Goal: Task Accomplishment & Management: Use online tool/utility

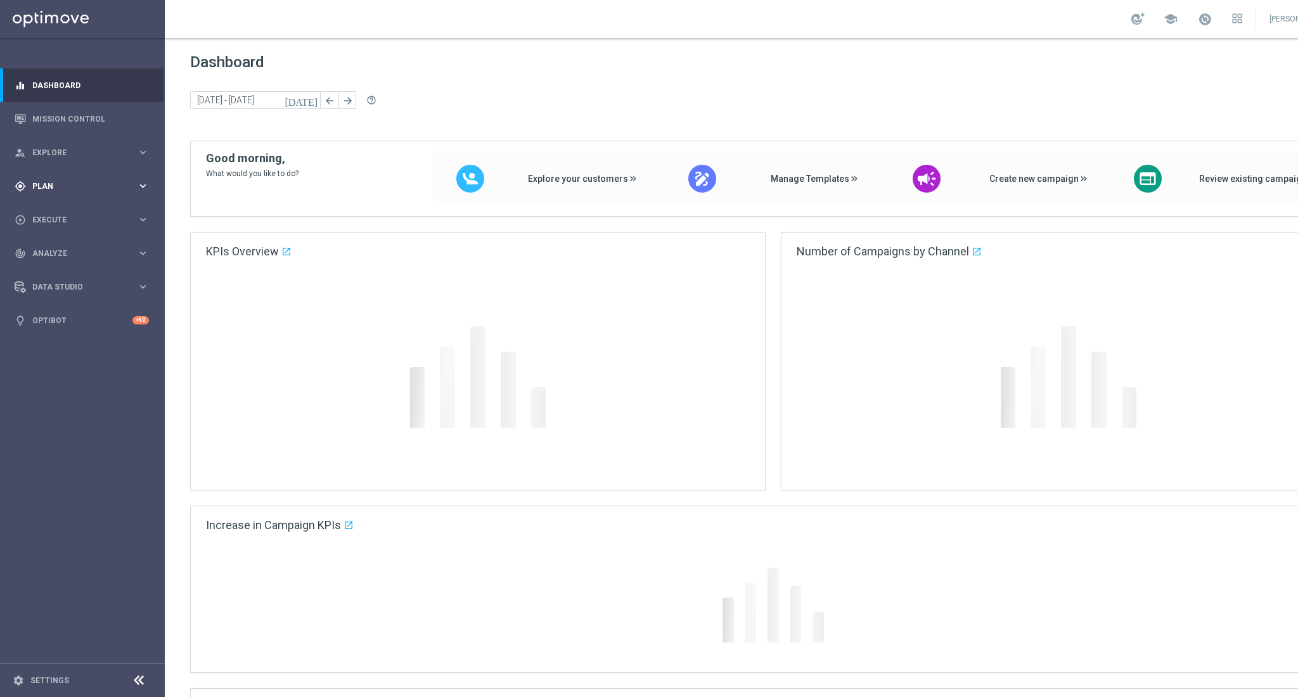
click at [57, 183] on span "Plan" at bounding box center [84, 187] width 105 height 8
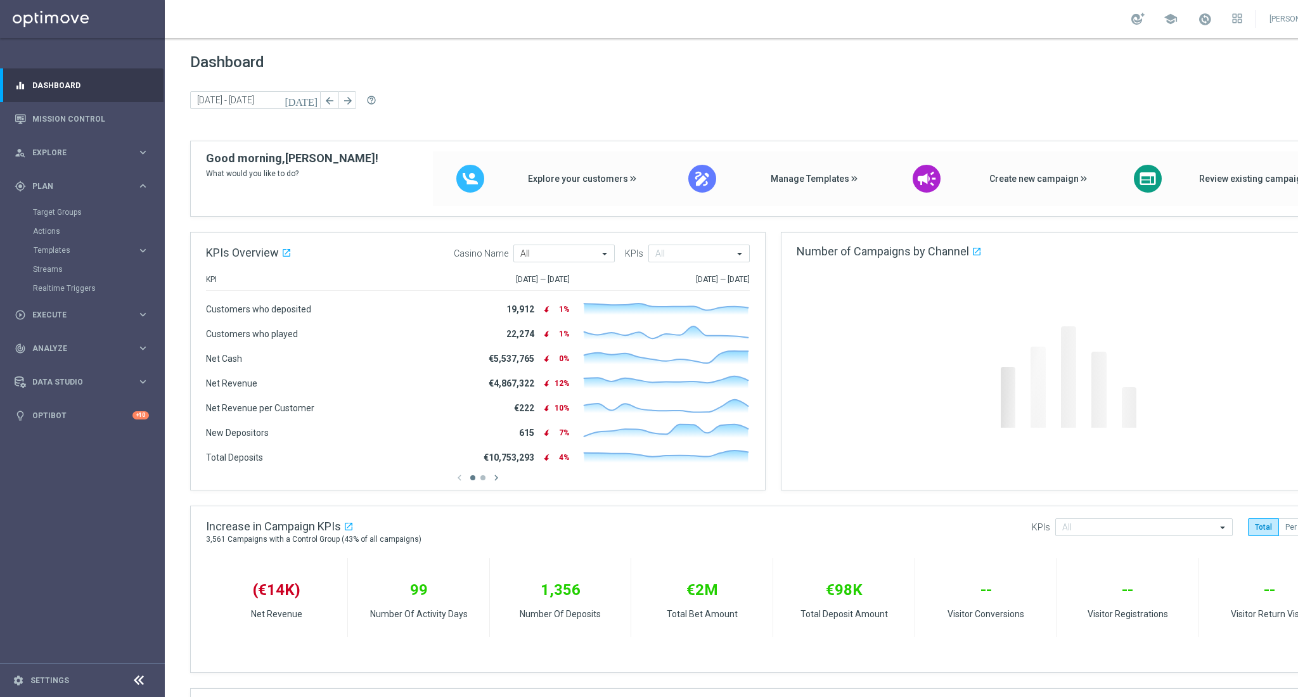
click at [52, 206] on div "Target Groups" at bounding box center [98, 212] width 131 height 19
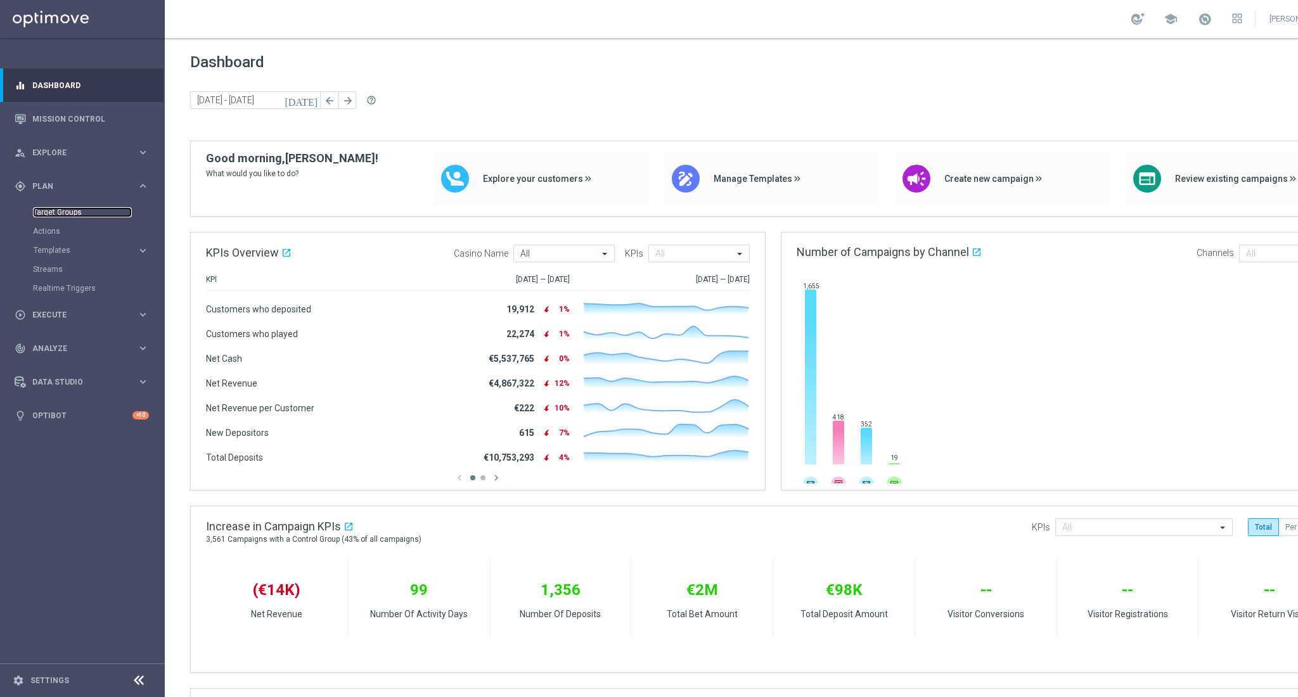
click at [53, 208] on link "Target Groups" at bounding box center [82, 212] width 99 height 10
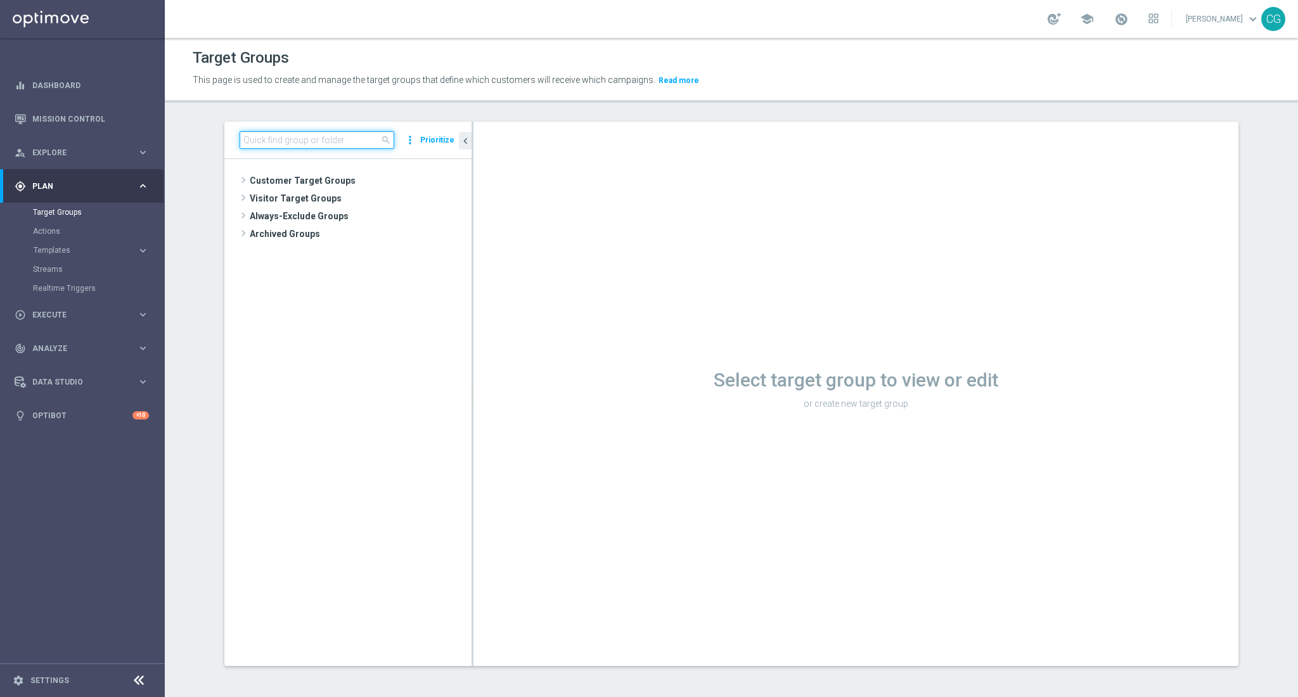
click at [321, 140] on input at bounding box center [317, 140] width 155 height 18
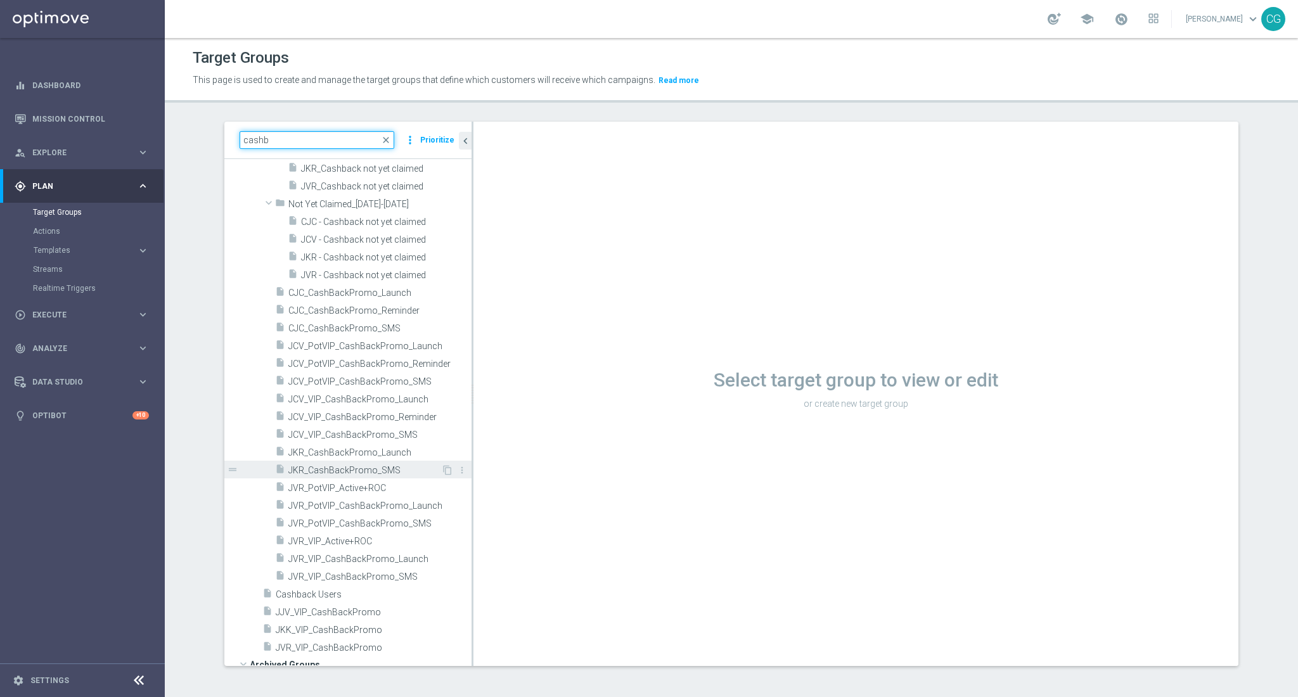
scroll to position [422, 0]
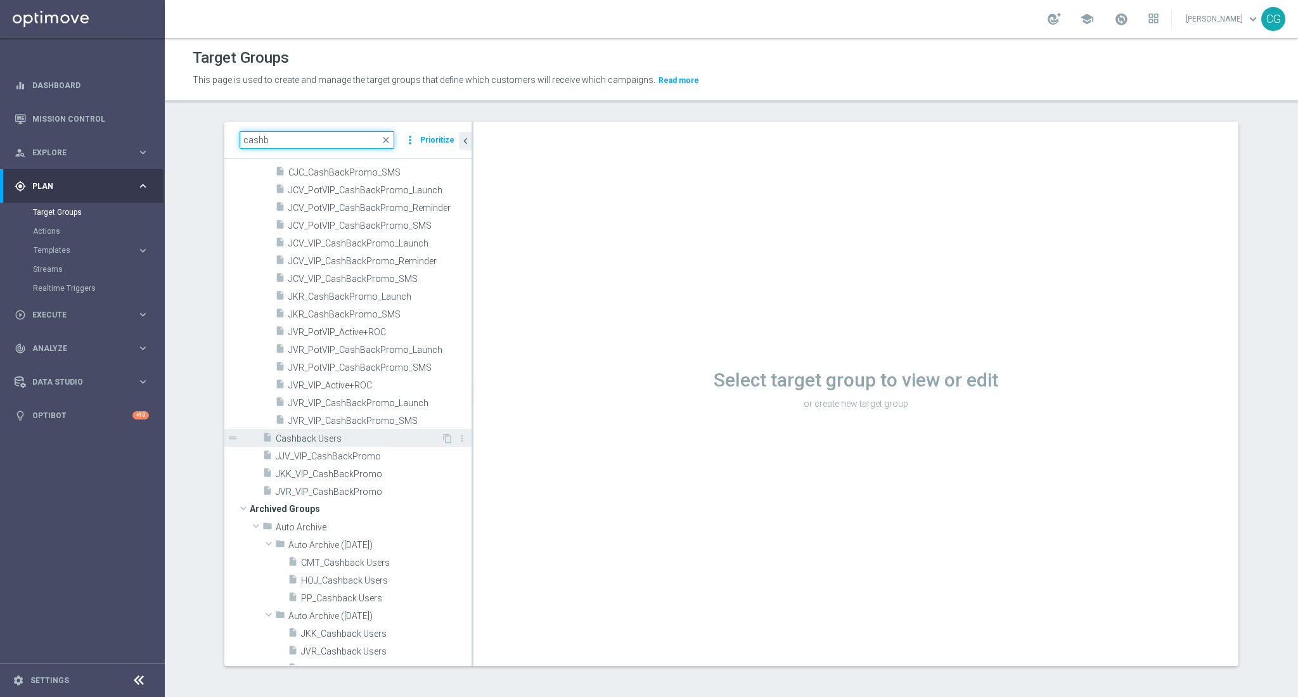
type input "cashb"
click at [346, 441] on span "Cashback Users" at bounding box center [358, 438] width 165 height 11
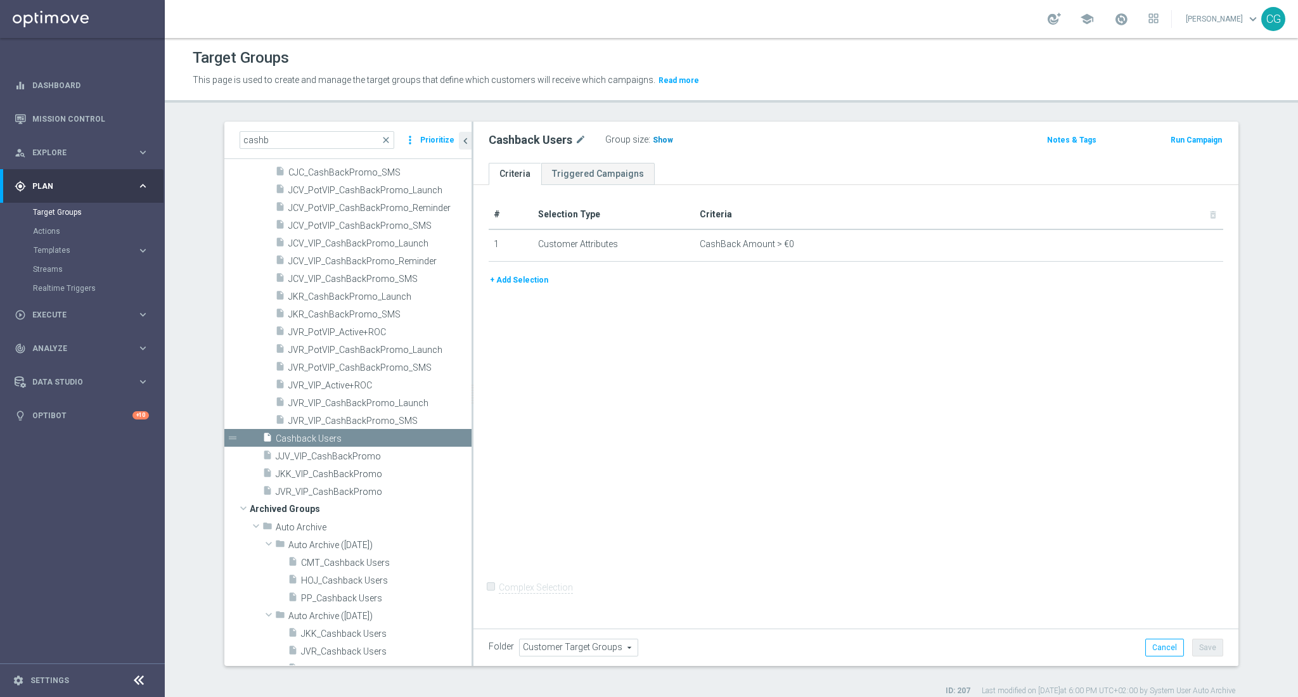
click at [653, 136] on span "Show" at bounding box center [663, 140] width 20 height 9
click at [839, 361] on div "# Selection Type Criteria delete_forever 1 Customer Attributes CashBack Amount …" at bounding box center [855, 404] width 765 height 439
click at [1143, 226] on th "Criteria delete_forever" at bounding box center [959, 214] width 529 height 29
click at [662, 138] on span "5,141" at bounding box center [664, 142] width 22 height 12
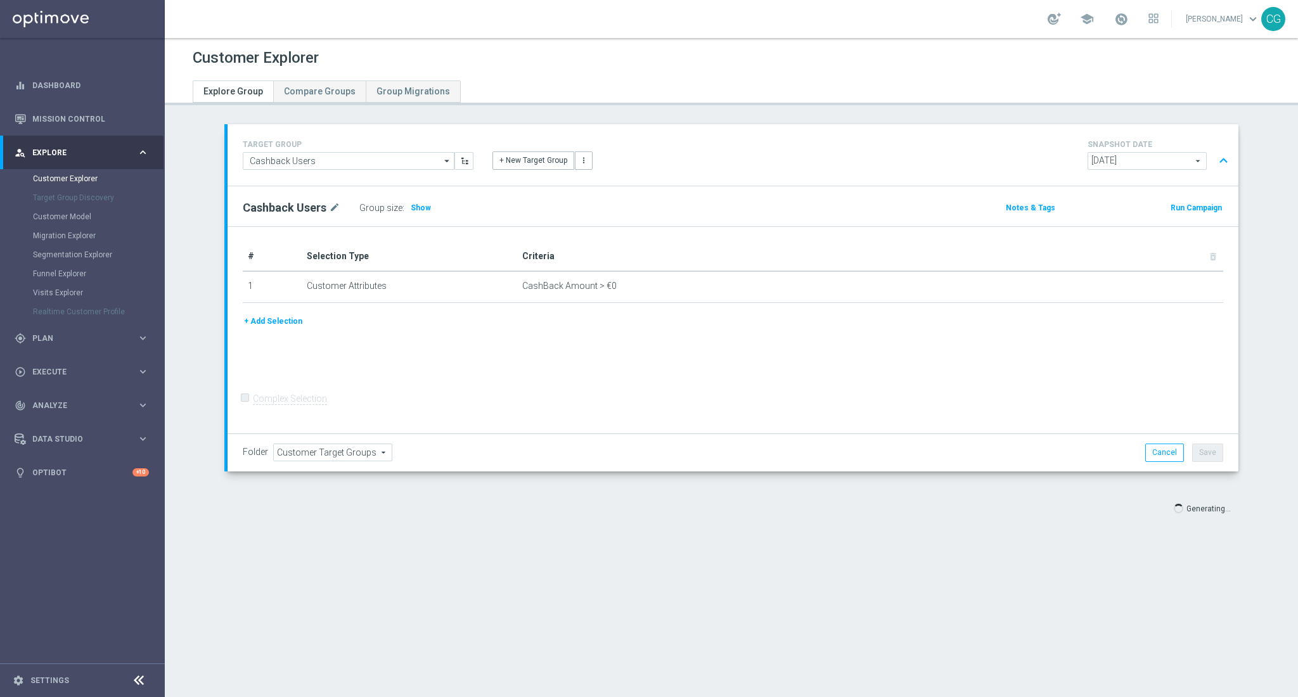
type input "Select"
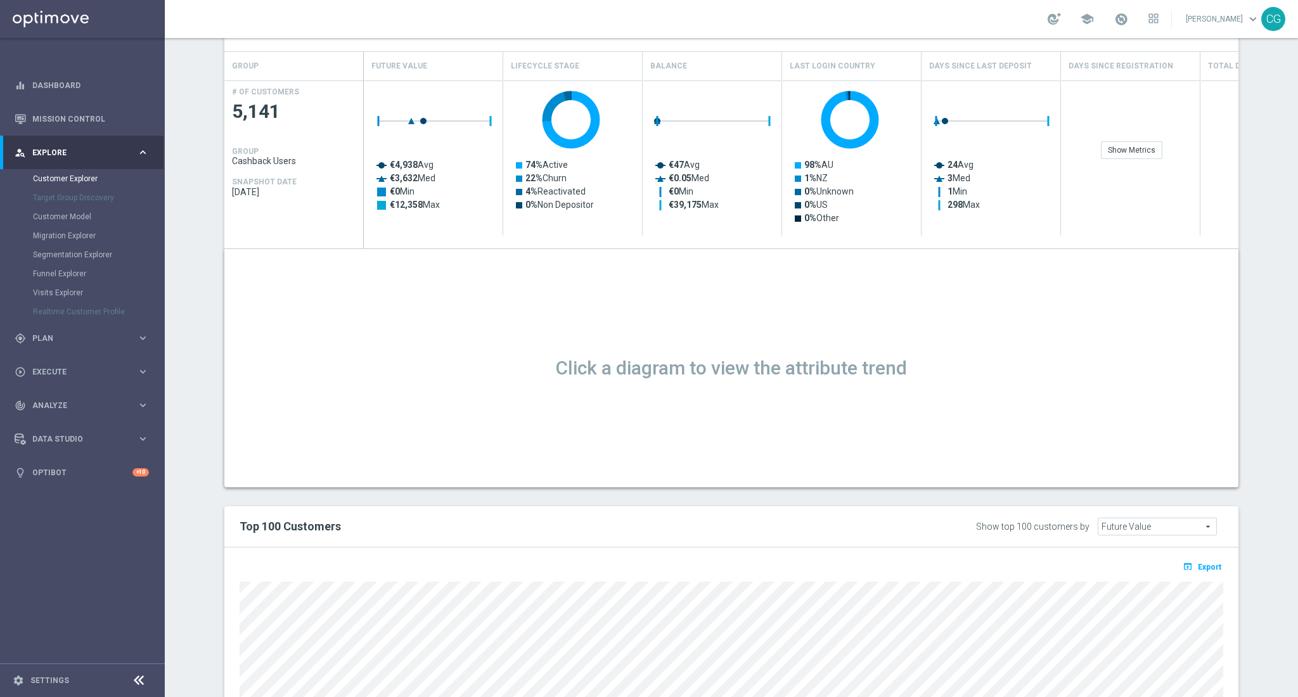
scroll to position [338, 0]
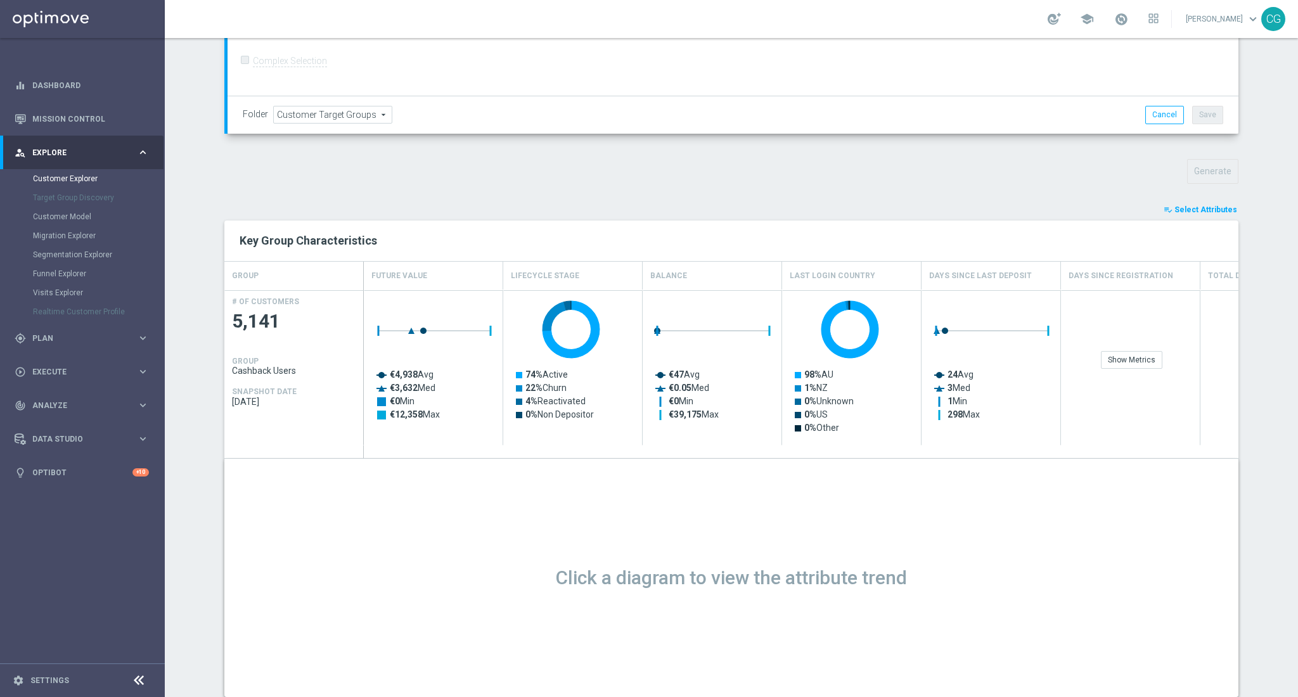
click at [1185, 206] on span "Select Attributes" at bounding box center [1205, 209] width 63 height 9
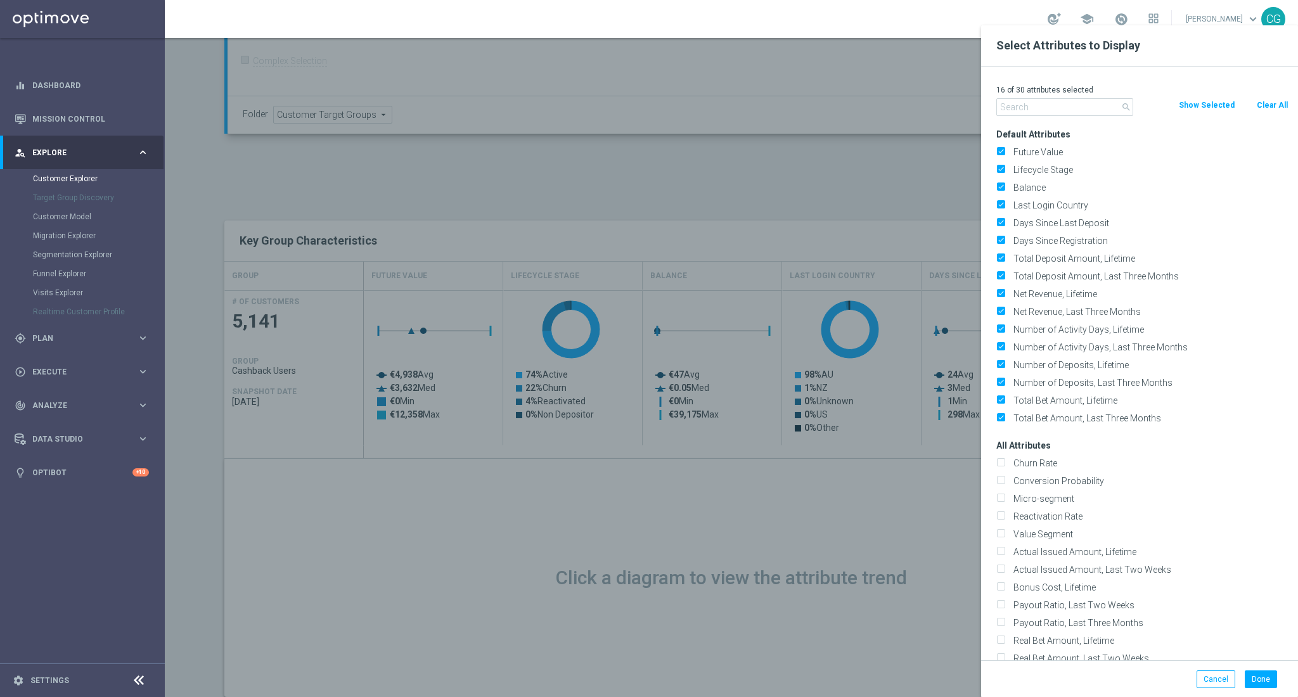
click at [1051, 107] on input "text" at bounding box center [1064, 107] width 137 height 18
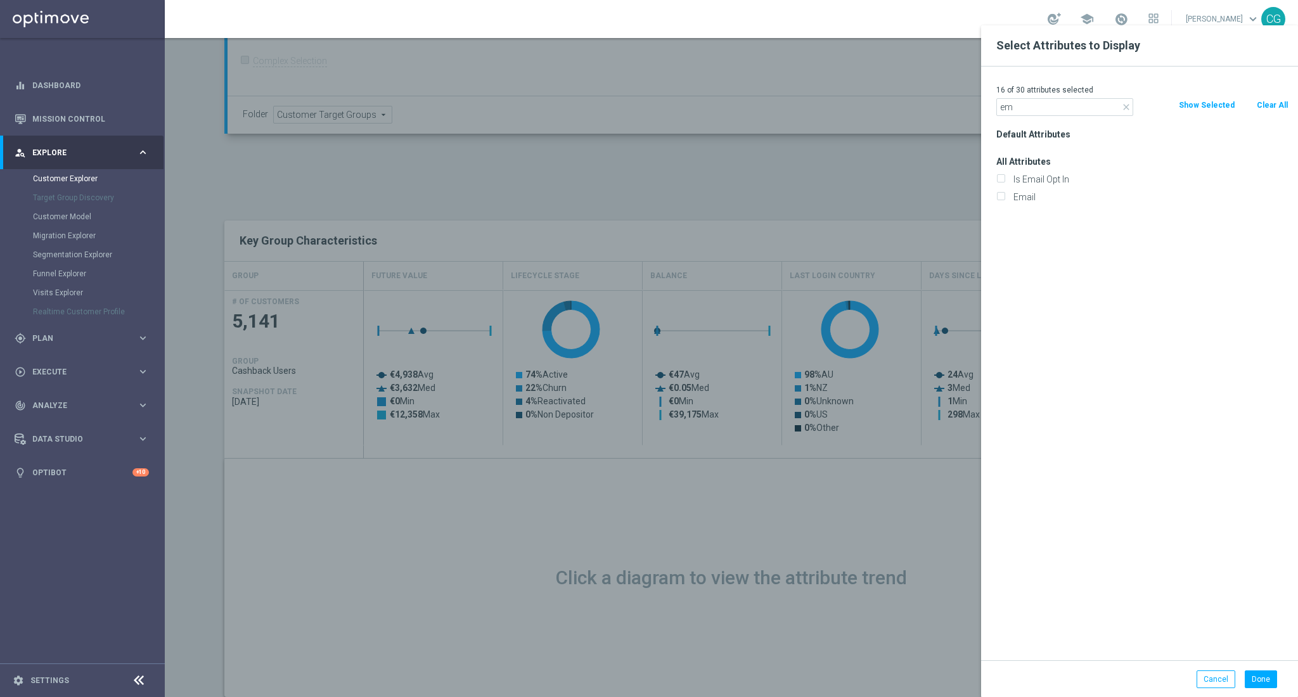
type input "e"
type input "cashbac"
click at [1021, 175] on label "CashBack Amount" at bounding box center [1143, 179] width 269 height 11
click at [1004, 177] on input "CashBack Amount" at bounding box center [1000, 181] width 8 height 8
checkbox input "true"
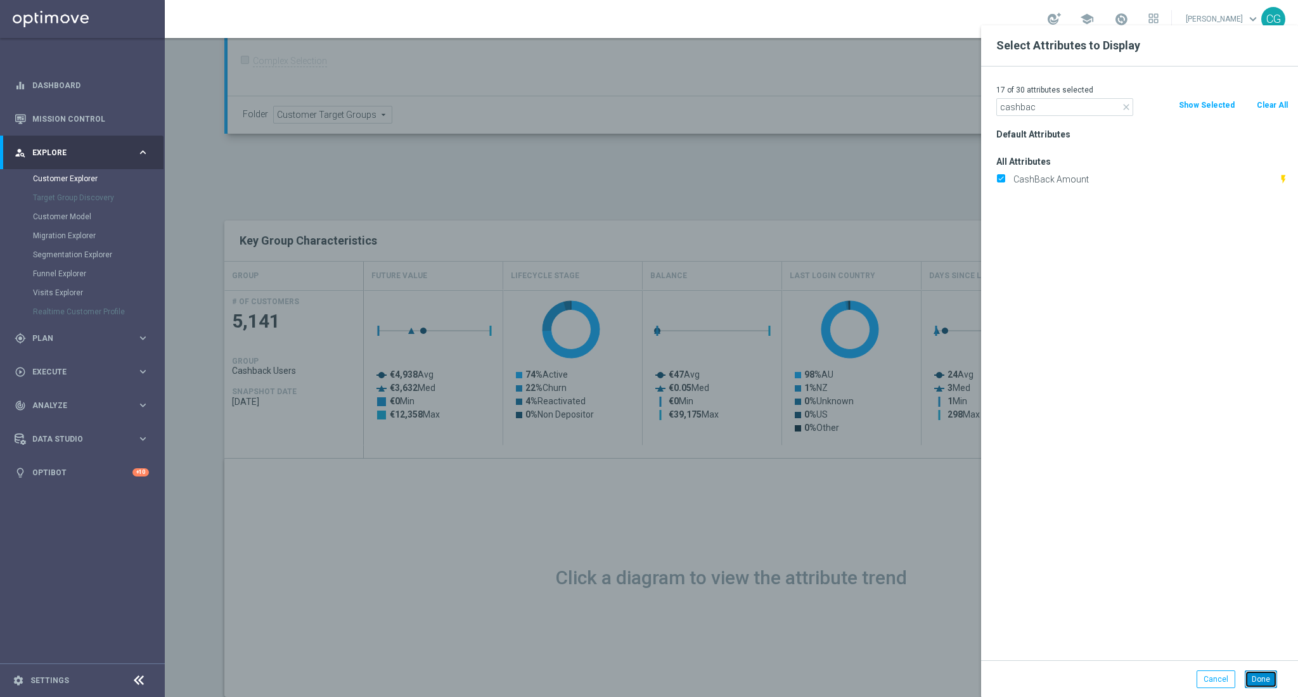
click at [1258, 670] on button "Done" at bounding box center [1261, 679] width 32 height 18
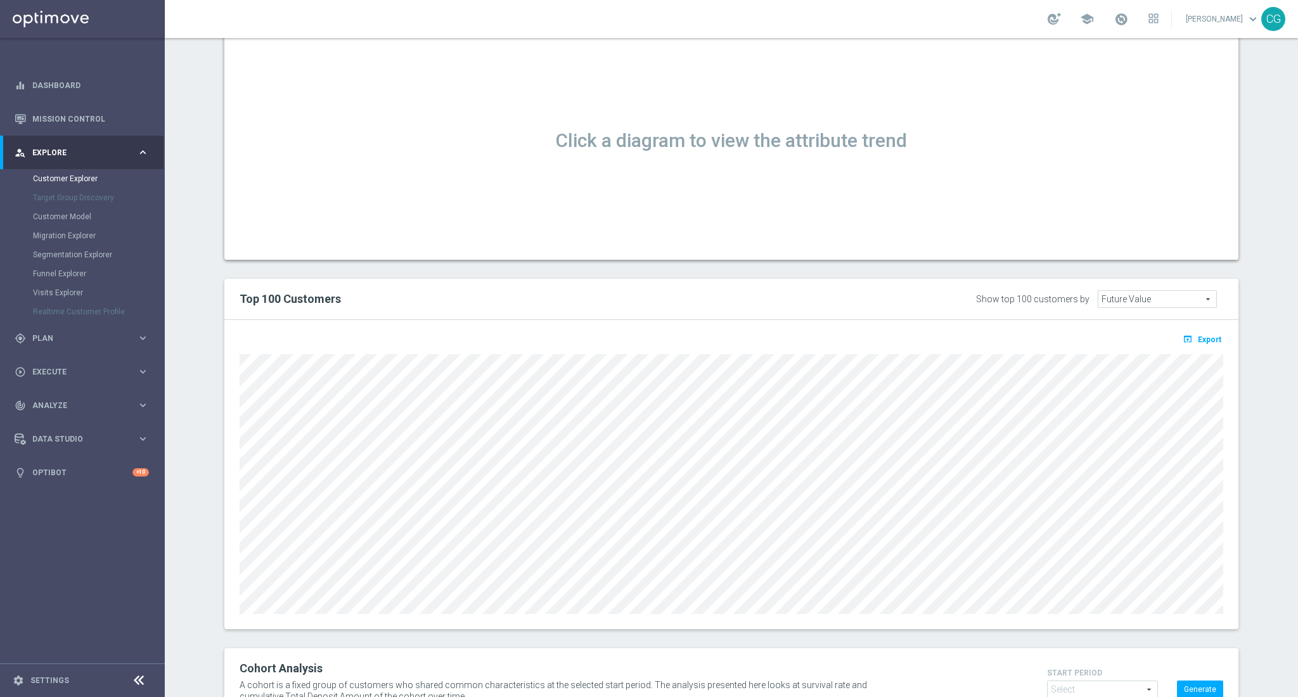
scroll to position [824, 0]
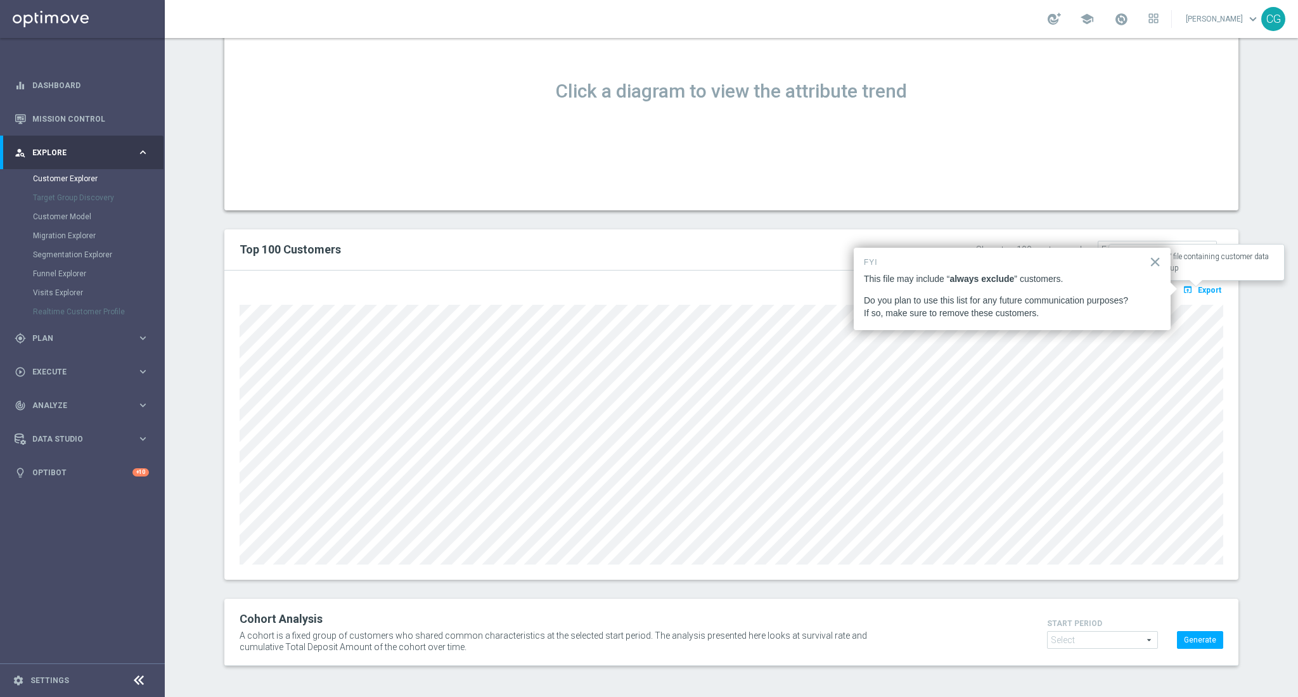
click at [1203, 286] on span "Export" at bounding box center [1209, 290] width 23 height 9
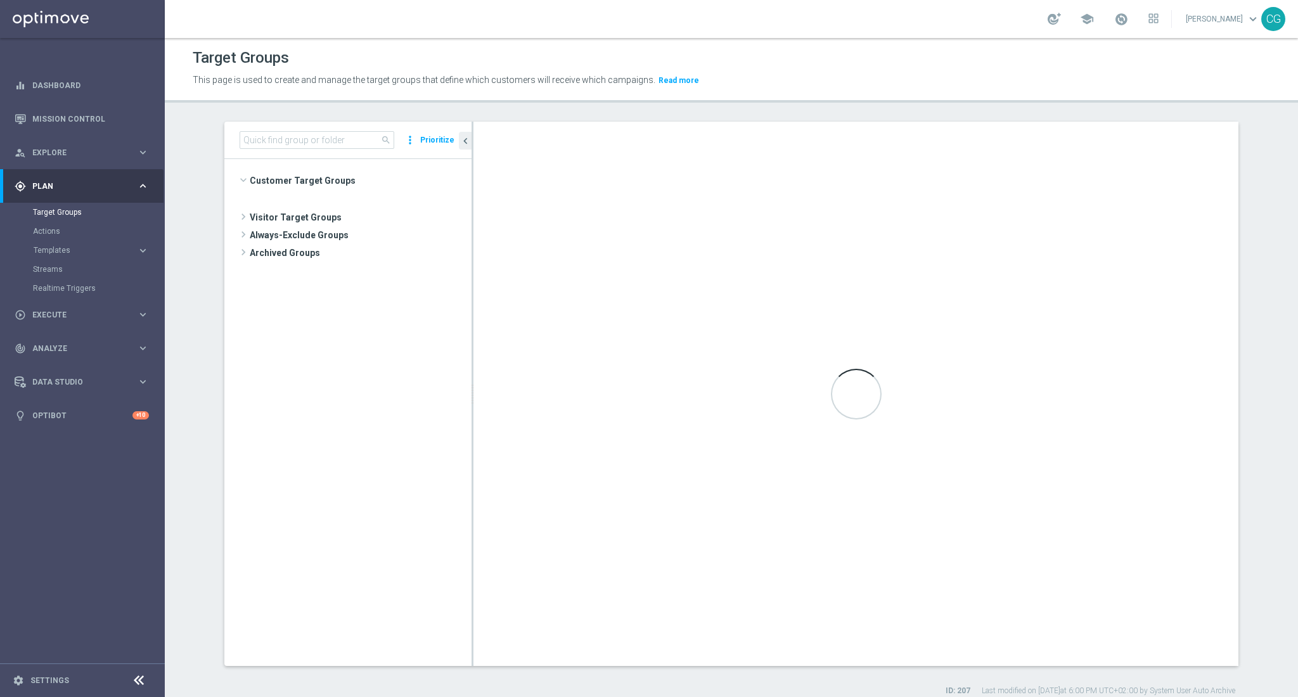
scroll to position [824, 0]
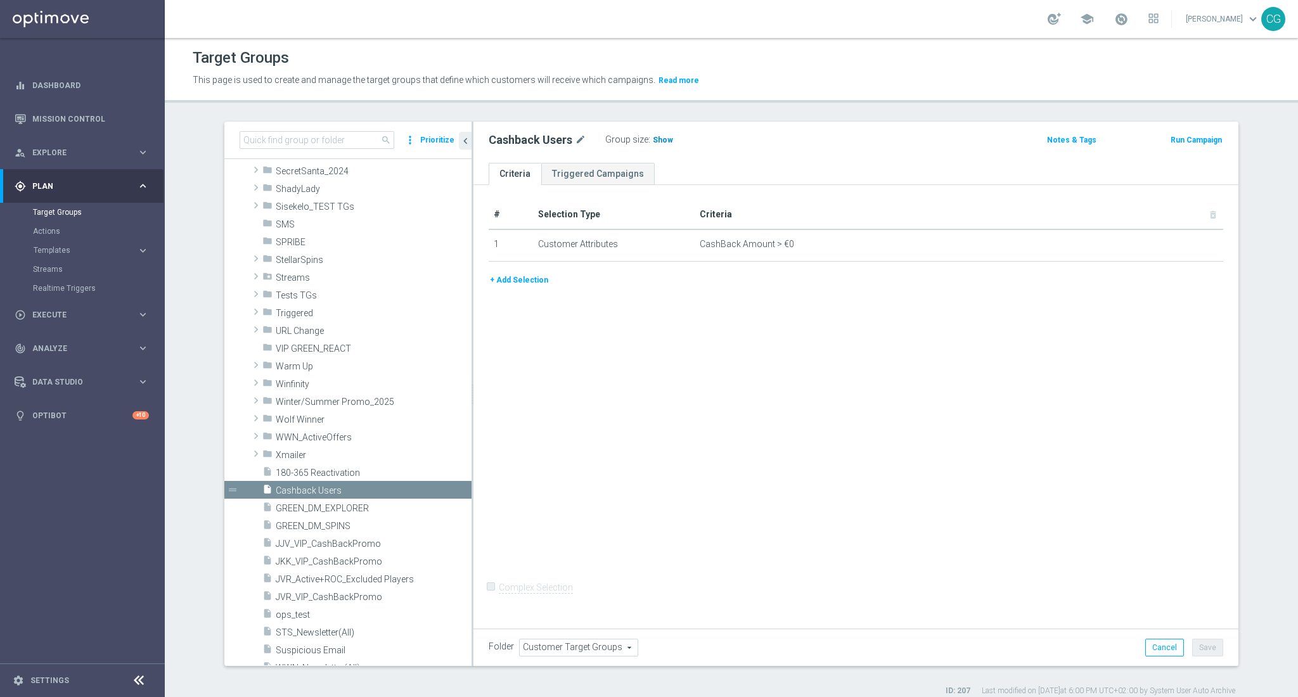
click at [661, 137] on span "Show" at bounding box center [663, 140] width 20 height 9
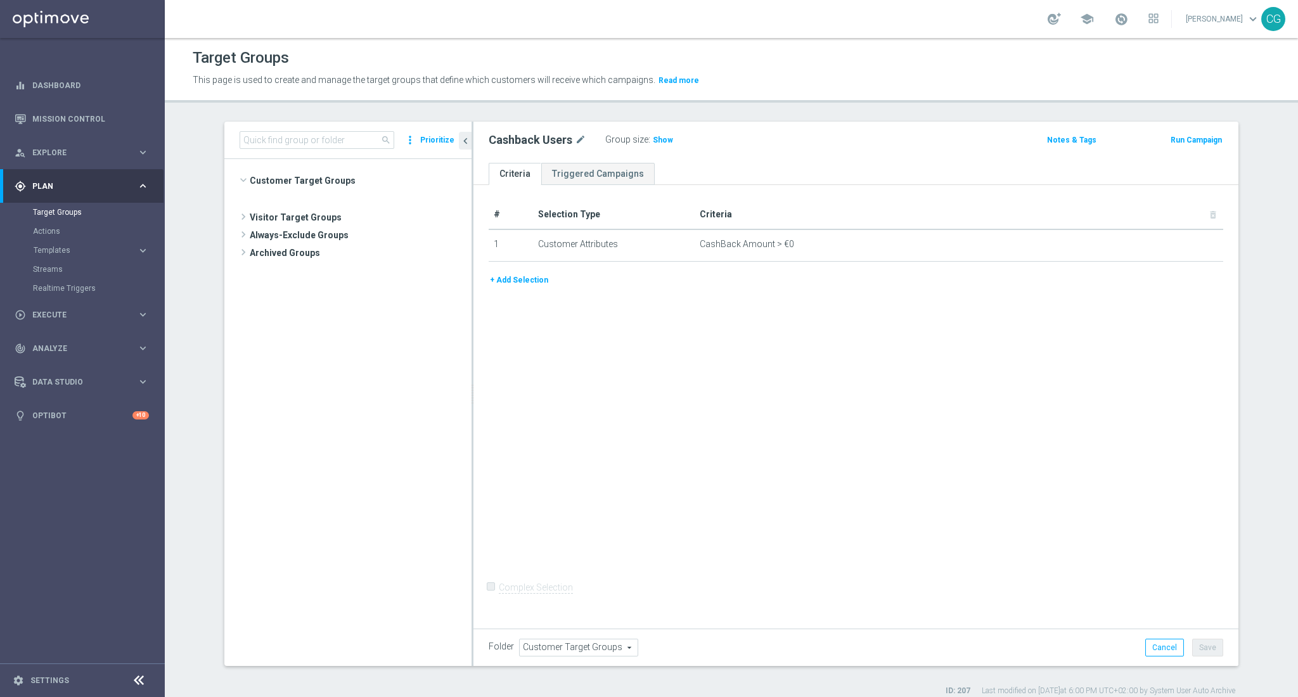
scroll to position [824, 0]
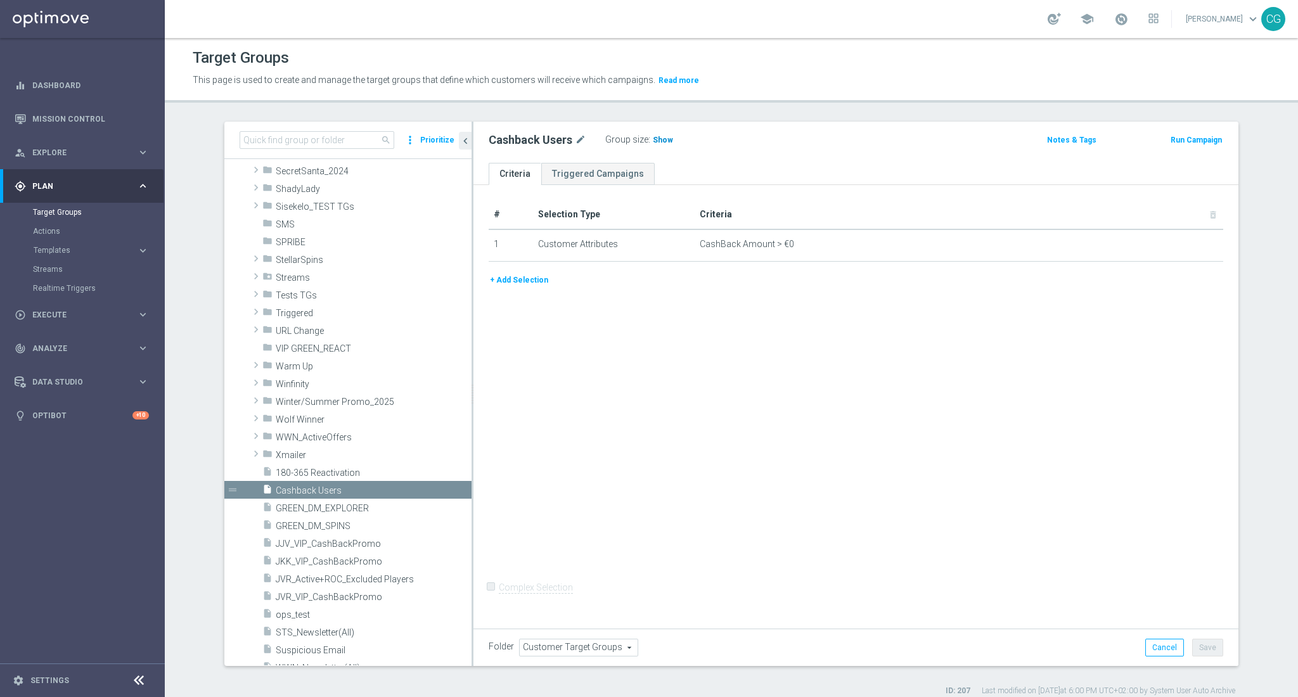
click at [651, 133] on h3 "Show" at bounding box center [662, 140] width 23 height 14
click at [657, 139] on span "4,054" at bounding box center [664, 142] width 22 height 12
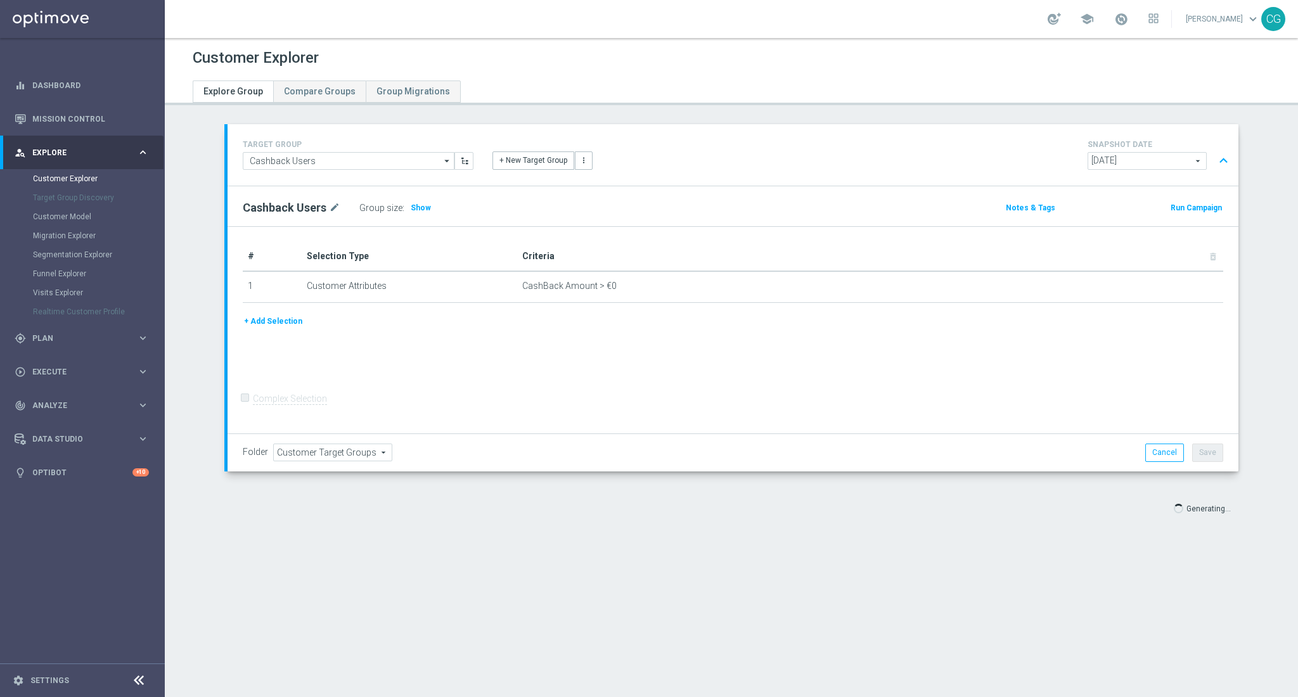
type input "Select"
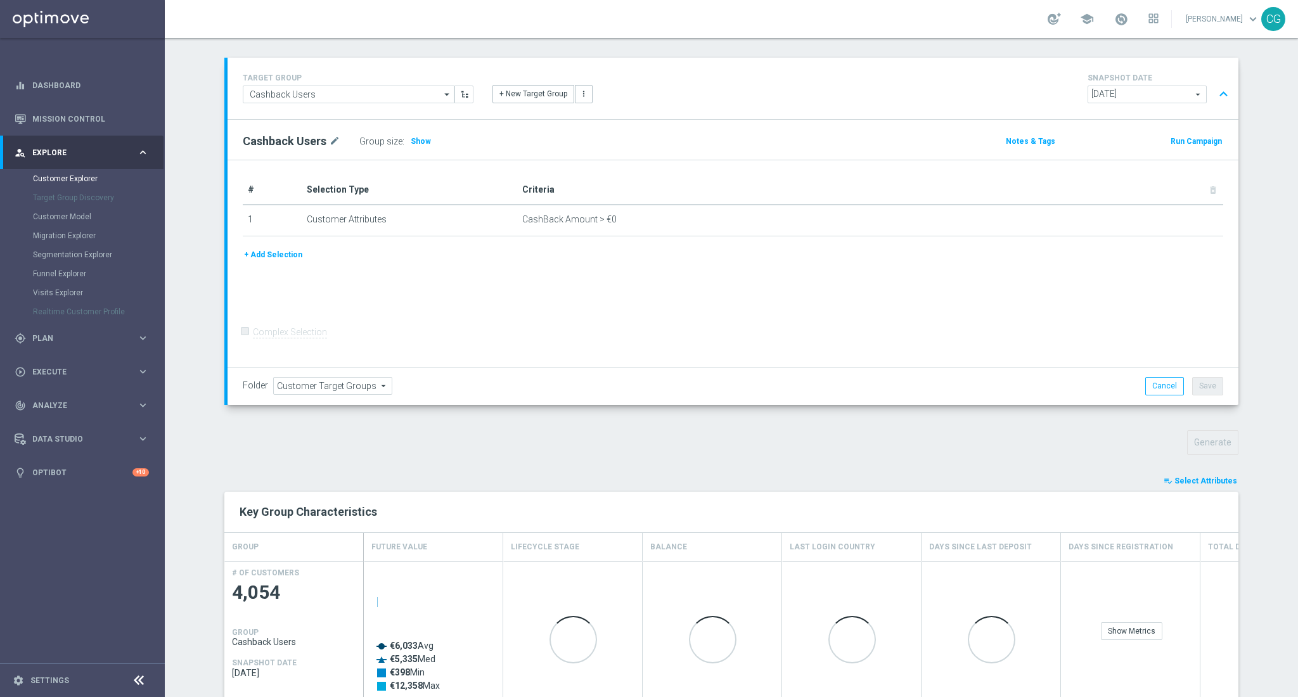
scroll to position [84, 0]
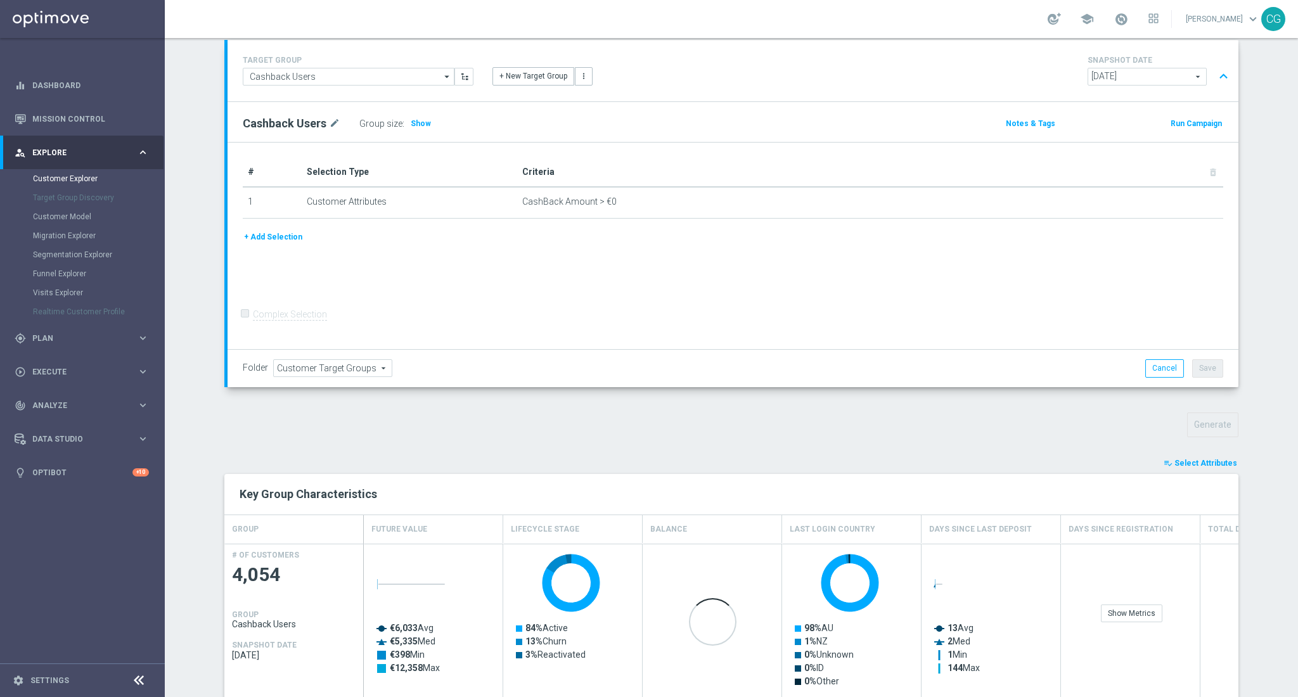
click at [1209, 465] on span "Select Attributes" at bounding box center [1205, 463] width 63 height 9
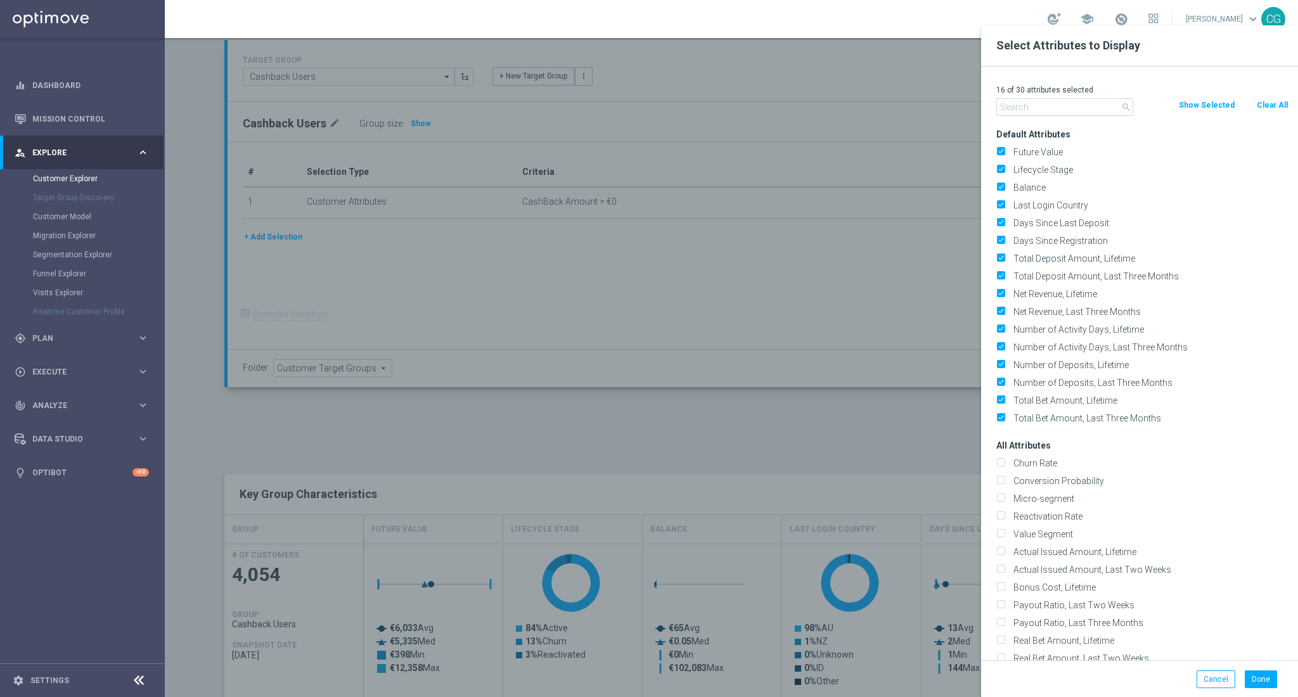
click at [1024, 108] on input "text" at bounding box center [1064, 107] width 137 height 18
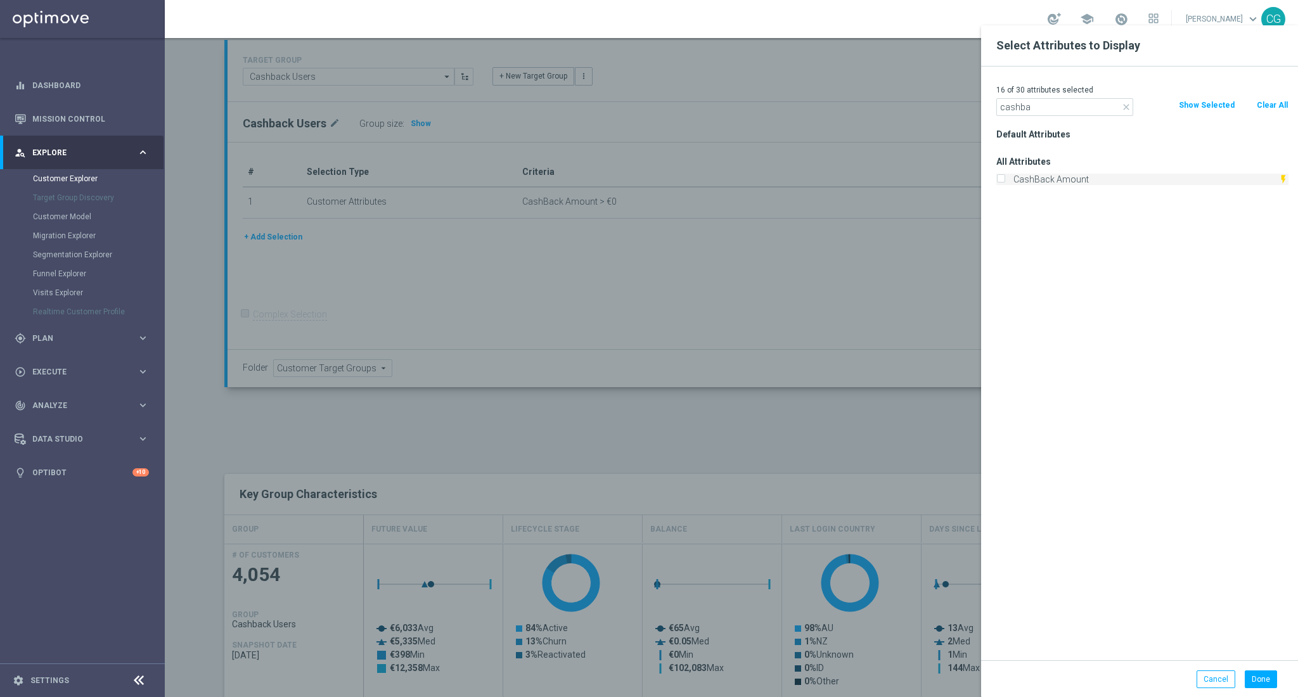
type input "cashba"
click at [1050, 174] on label "CashBack Amount" at bounding box center [1143, 179] width 269 height 11
click at [1004, 177] on input "CashBack Amount" at bounding box center [1000, 181] width 8 height 8
checkbox input "true"
click at [1255, 672] on button "Done" at bounding box center [1261, 679] width 32 height 18
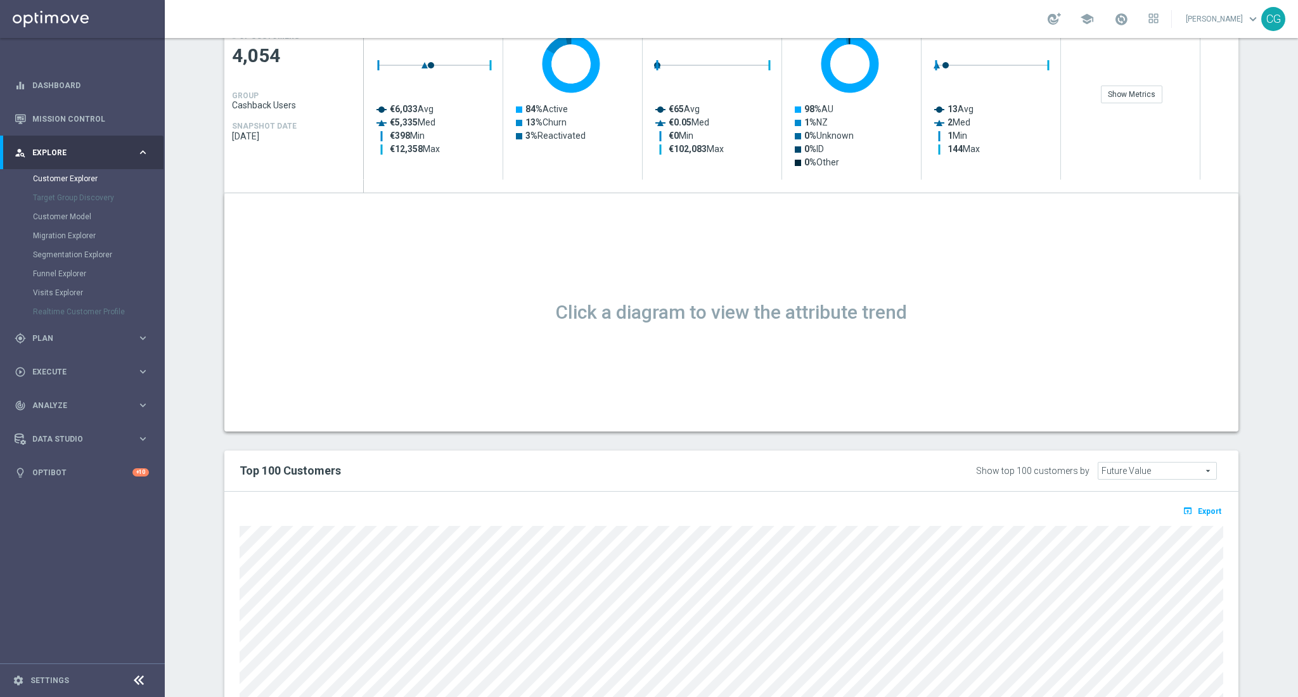
scroll to position [676, 0]
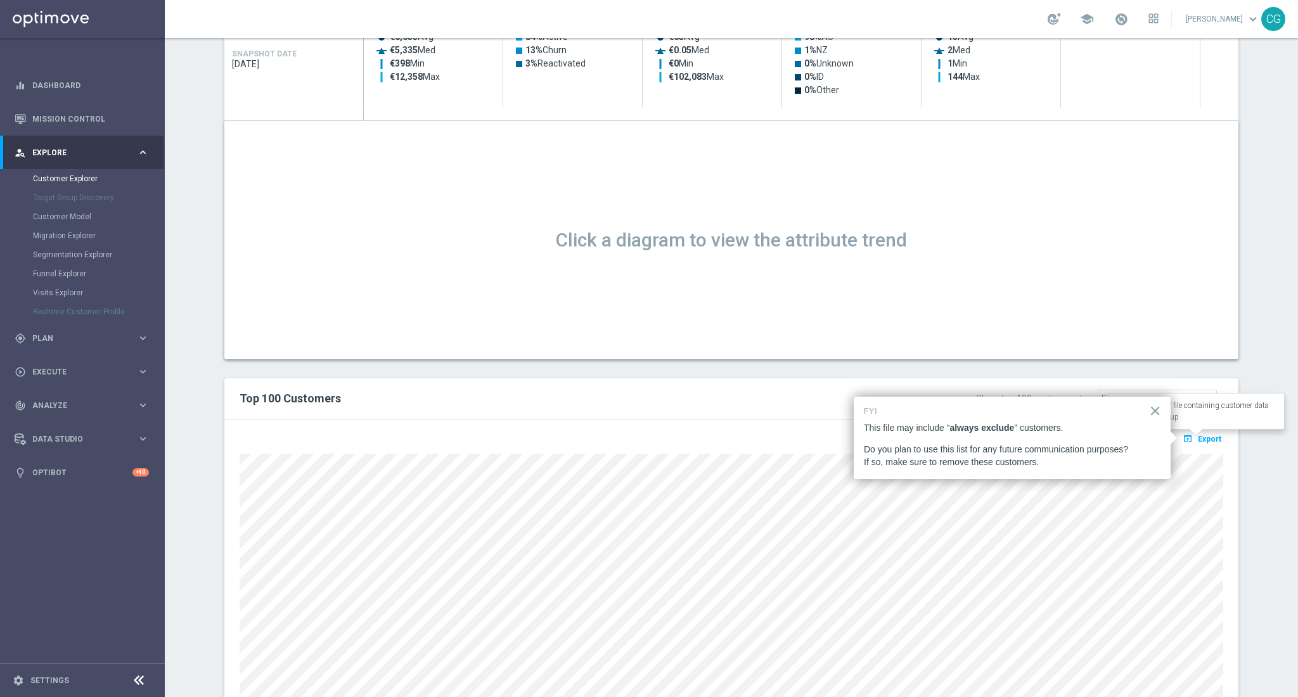
click at [1208, 440] on span "Export" at bounding box center [1209, 439] width 23 height 9
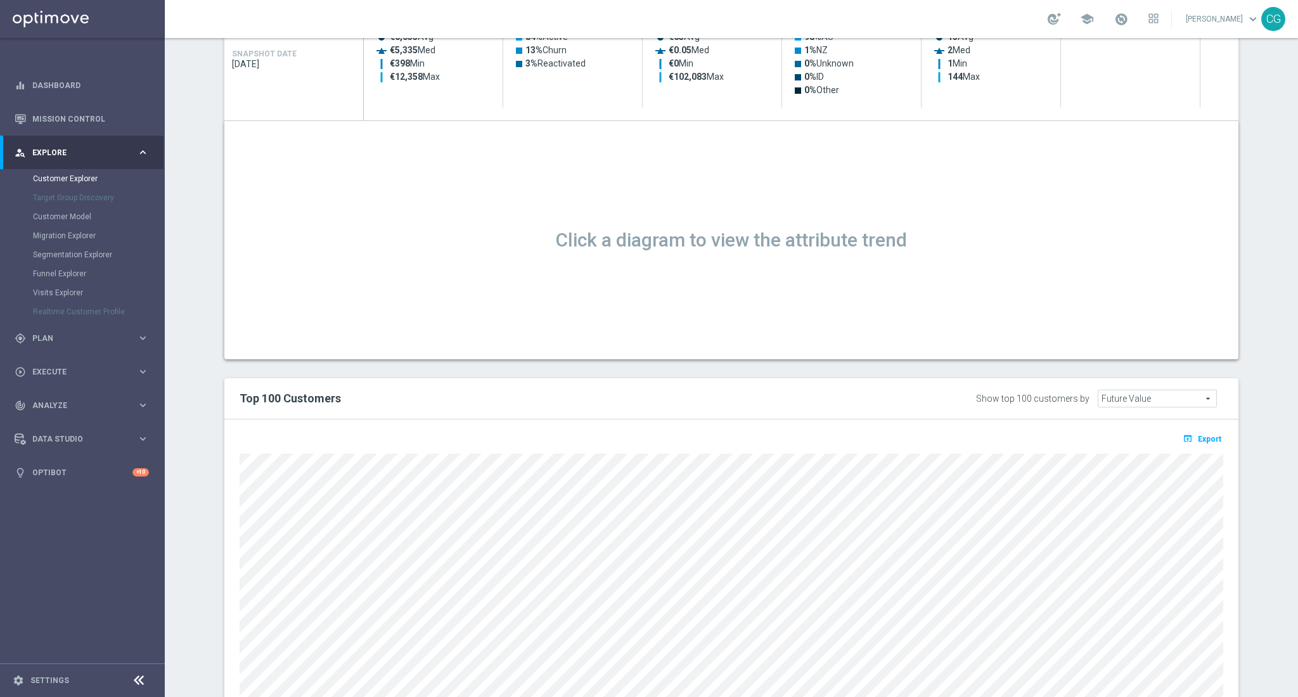
click at [1119, 264] on div "Click a diagram to view the attribute trend" at bounding box center [731, 240] width 1033 height 137
